Goal: Book appointment/travel/reservation

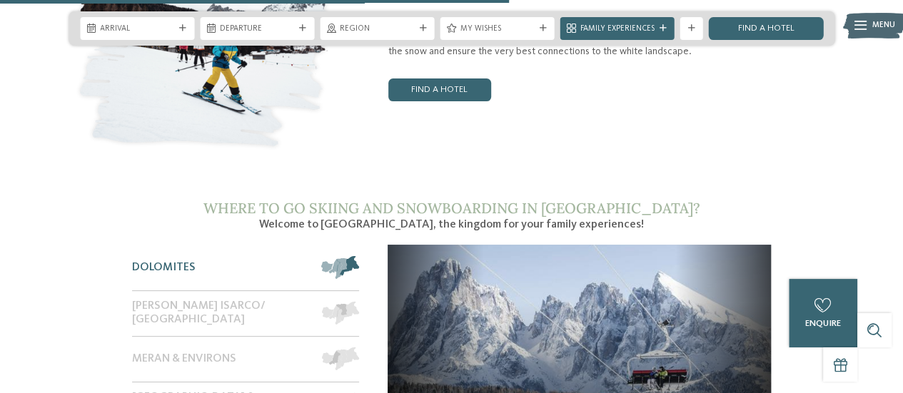
scroll to position [1767, 0]
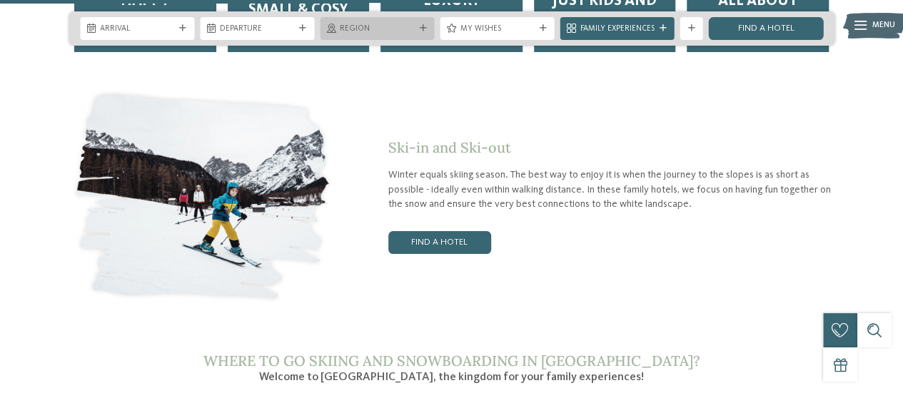
click at [368, 32] on span "Region" at bounding box center [377, 29] width 74 height 11
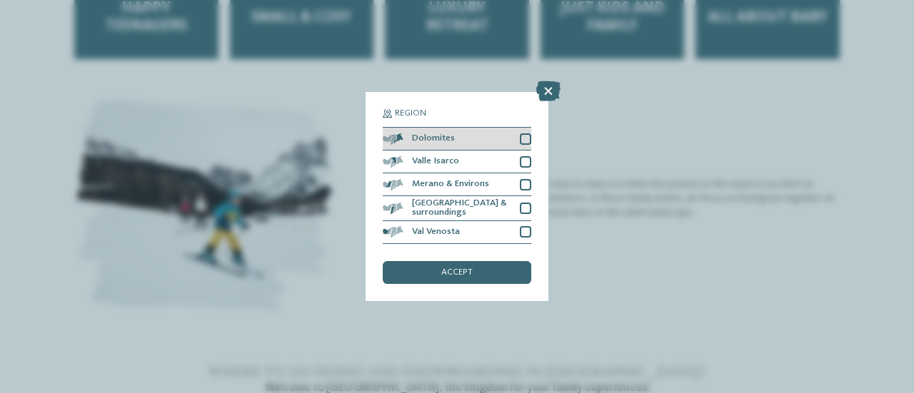
click at [527, 132] on div "Dolomites" at bounding box center [457, 139] width 148 height 23
click at [446, 268] on span "accept" at bounding box center [456, 272] width 31 height 9
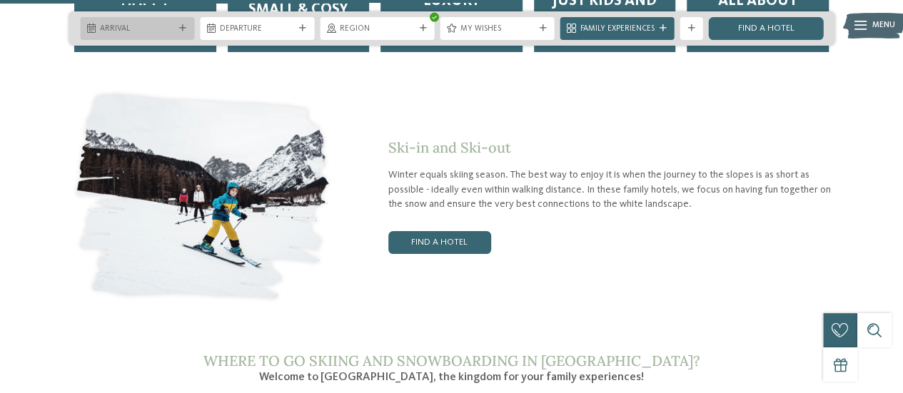
click at [153, 32] on span "Arrival" at bounding box center [137, 29] width 74 height 11
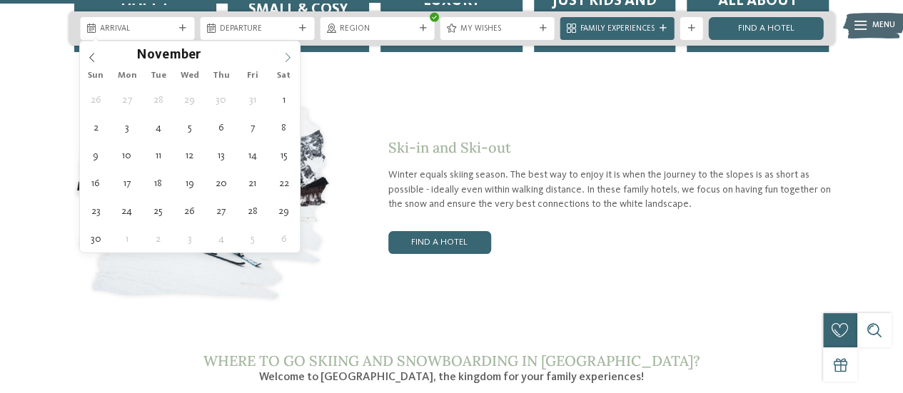
click at [290, 54] on icon at bounding box center [288, 58] width 10 height 10
type input "****"
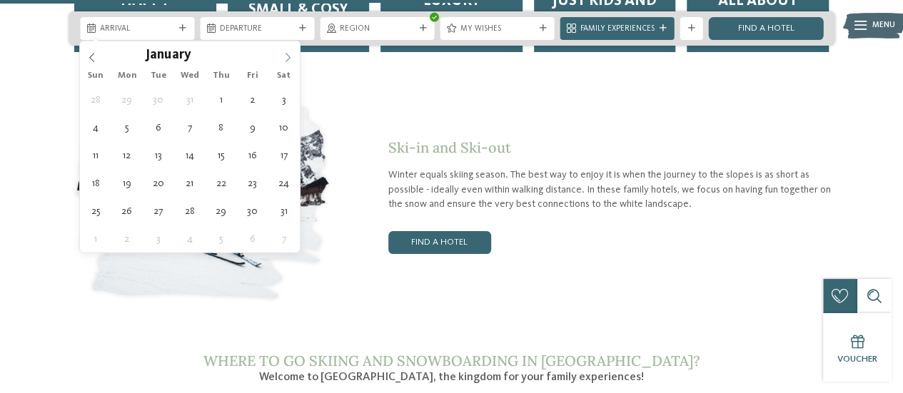
click at [290, 54] on icon at bounding box center [288, 58] width 10 height 10
type div "[DATE]"
type input "****"
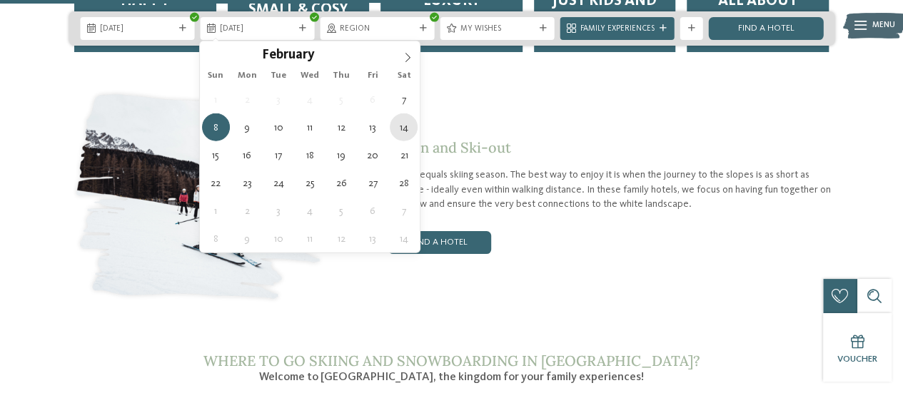
type div "[DATE]"
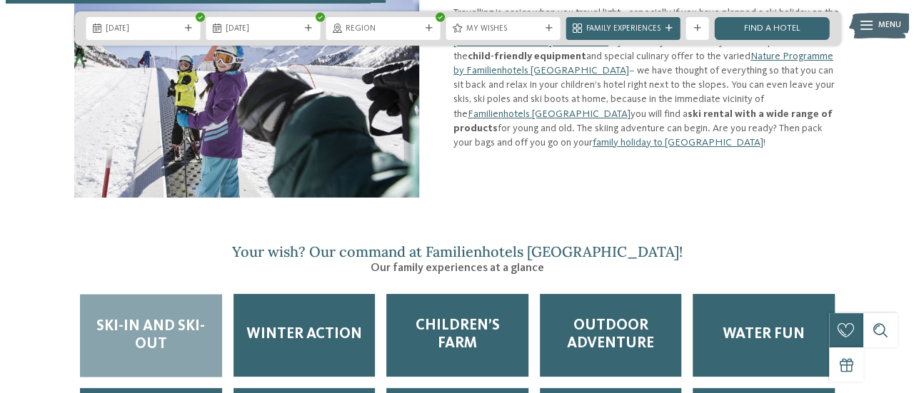
scroll to position [1334, 0]
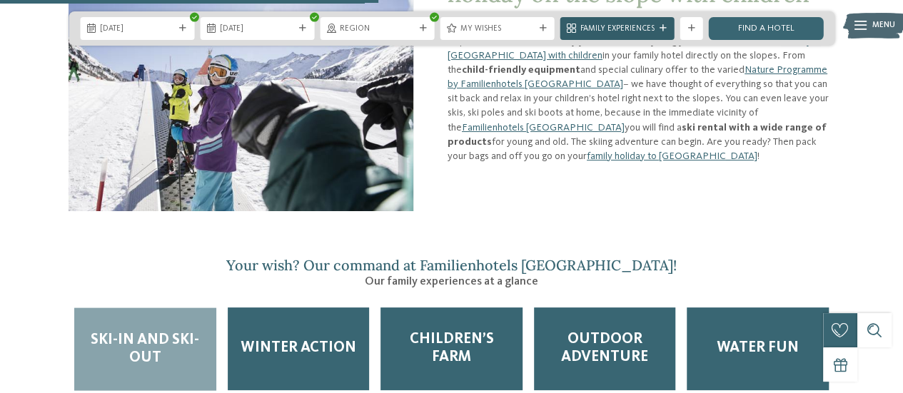
click at [654, 25] on div "Family Experiences" at bounding box center [617, 28] width 80 height 12
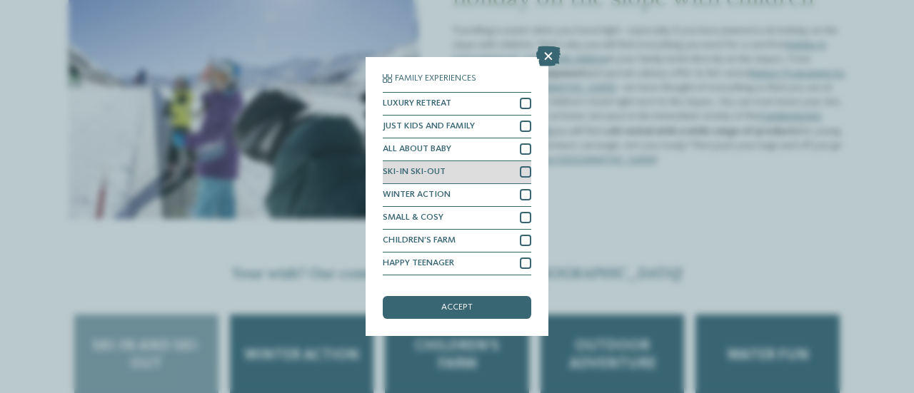
click at [520, 169] on div at bounding box center [525, 171] width 11 height 11
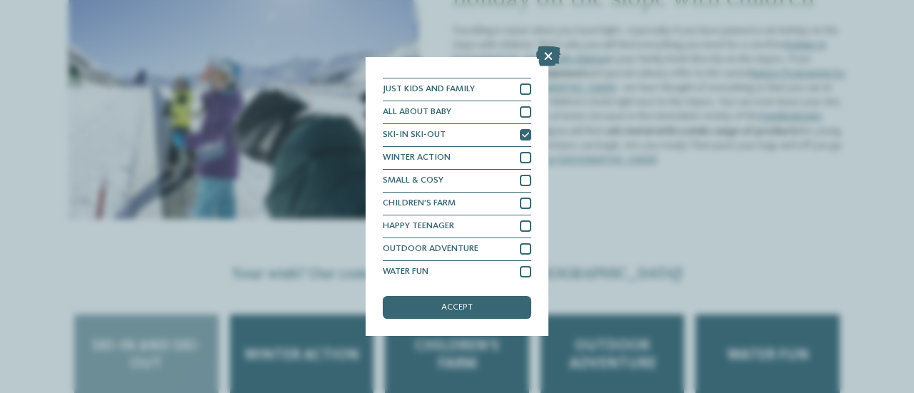
scroll to position [41, 0]
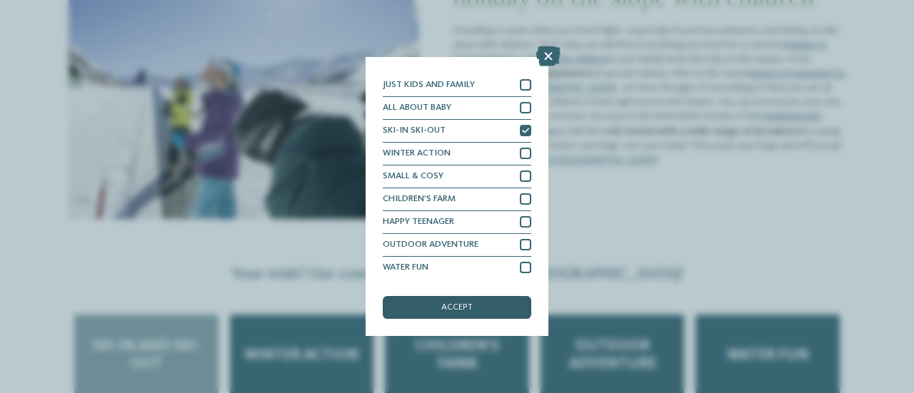
click at [484, 312] on div "accept" at bounding box center [457, 307] width 148 height 23
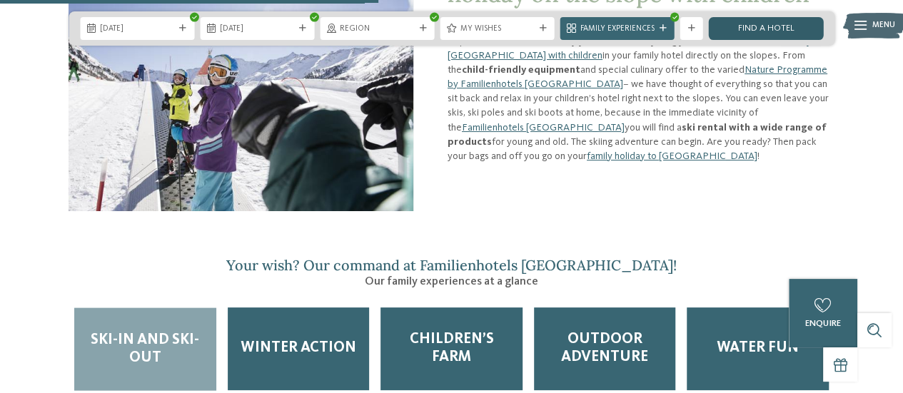
click at [754, 31] on link "Find a hotel" at bounding box center [766, 28] width 114 height 23
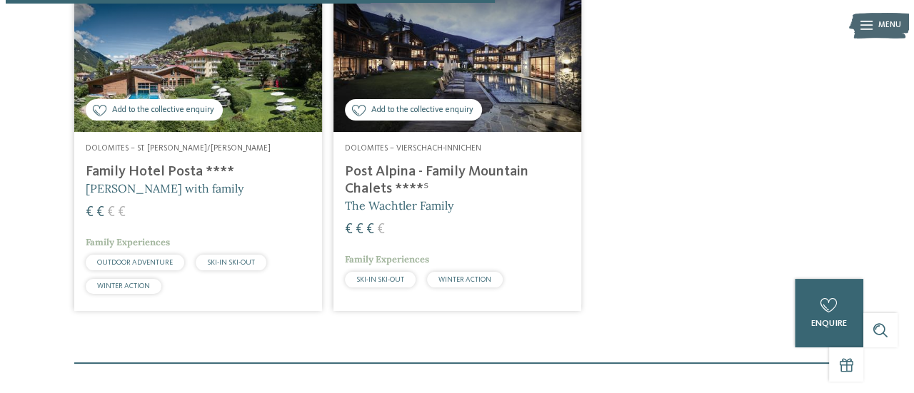
scroll to position [749, 0]
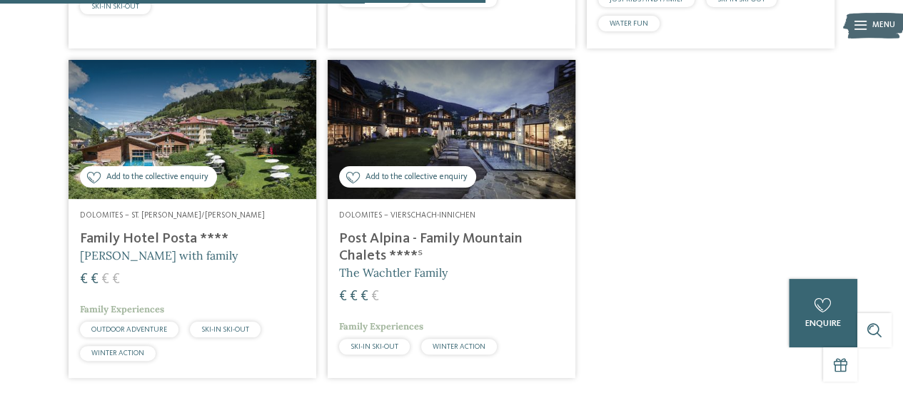
click at [170, 231] on h4 "Family Hotel Posta ****" at bounding box center [192, 239] width 225 height 17
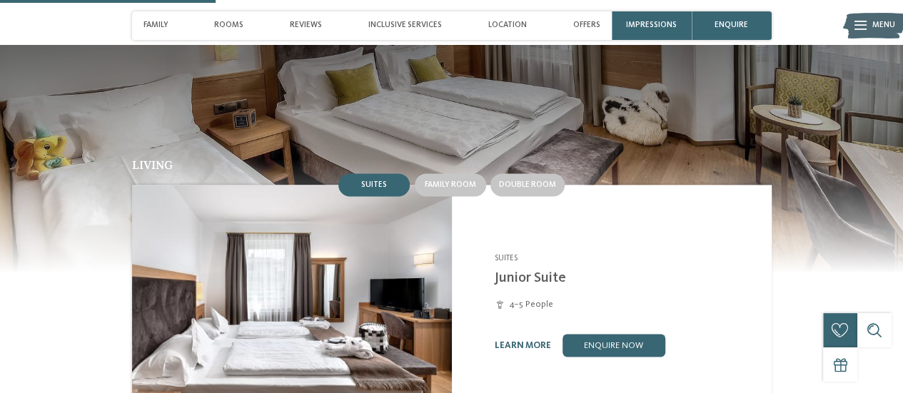
scroll to position [942, 0]
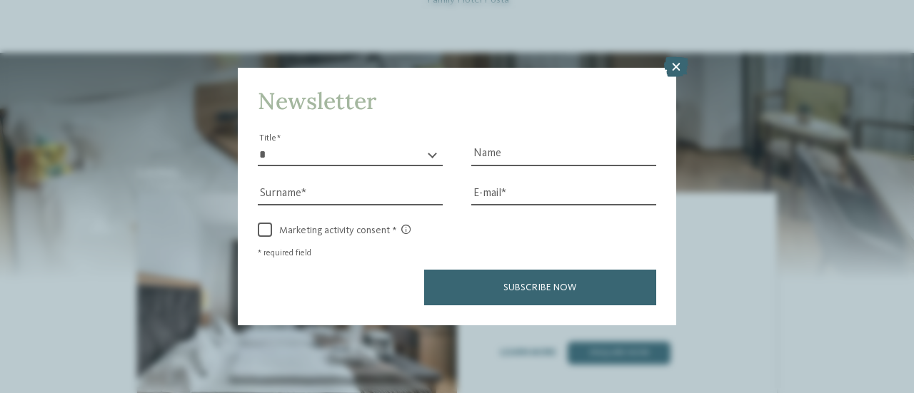
drag, startPoint x: 909, startPoint y: 151, endPoint x: 913, endPoint y: 106, distance: 45.2
click at [667, 64] on icon at bounding box center [676, 67] width 24 height 20
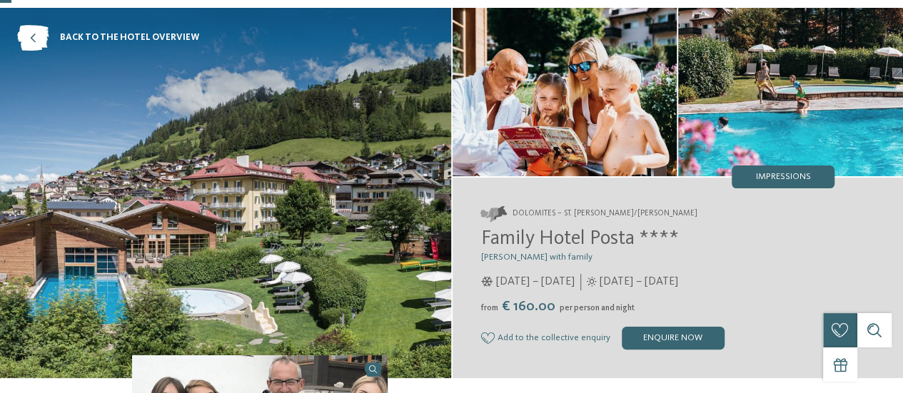
scroll to position [0, 0]
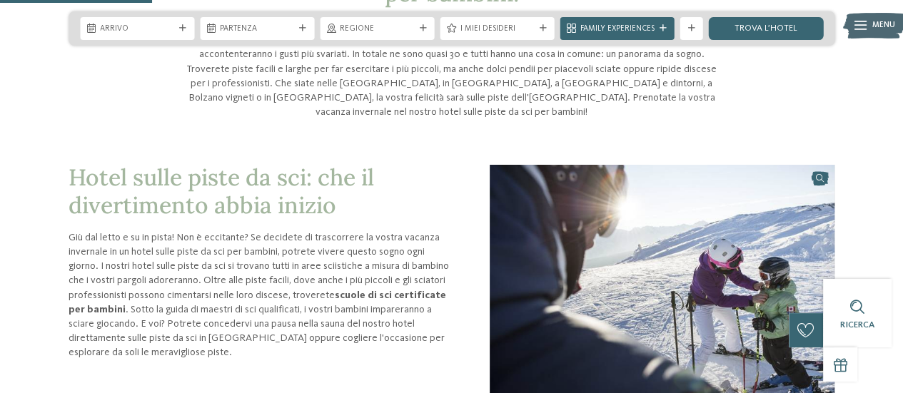
scroll to position [532, 0]
